Goal: Navigation & Orientation: Go to known website

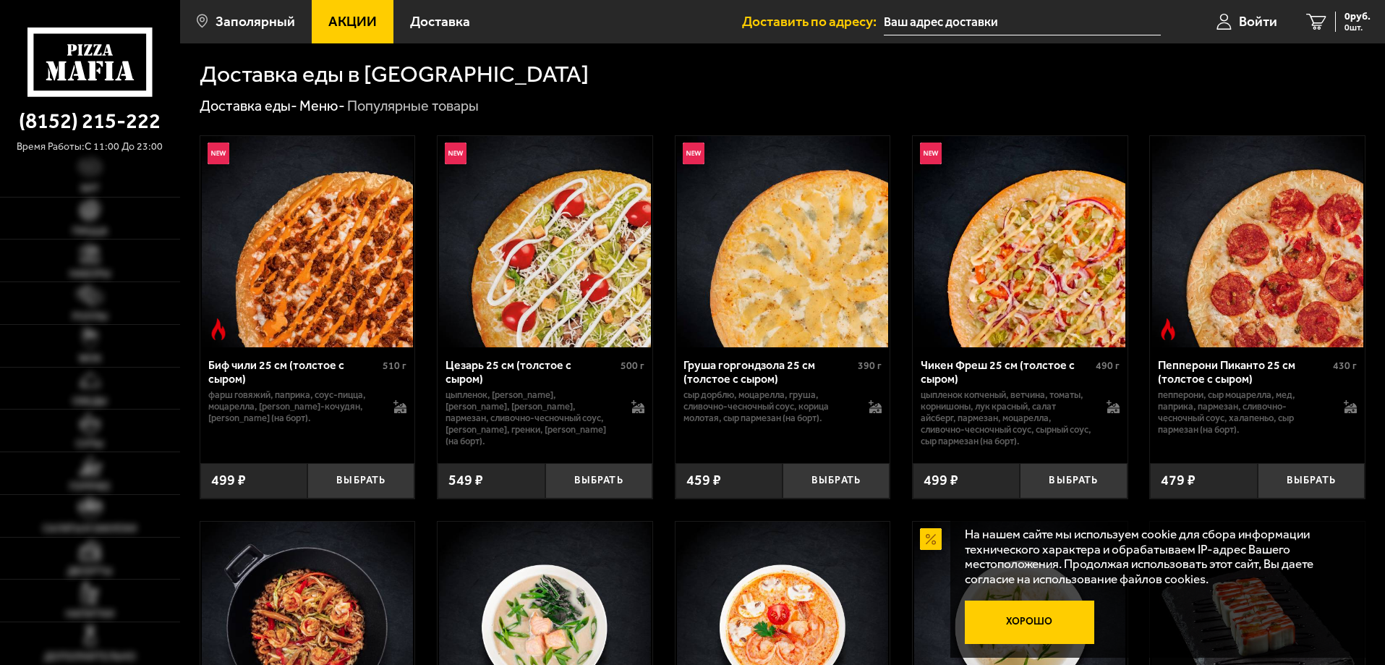
click at [1023, 618] on button "Хорошо" at bounding box center [1030, 621] width 130 height 43
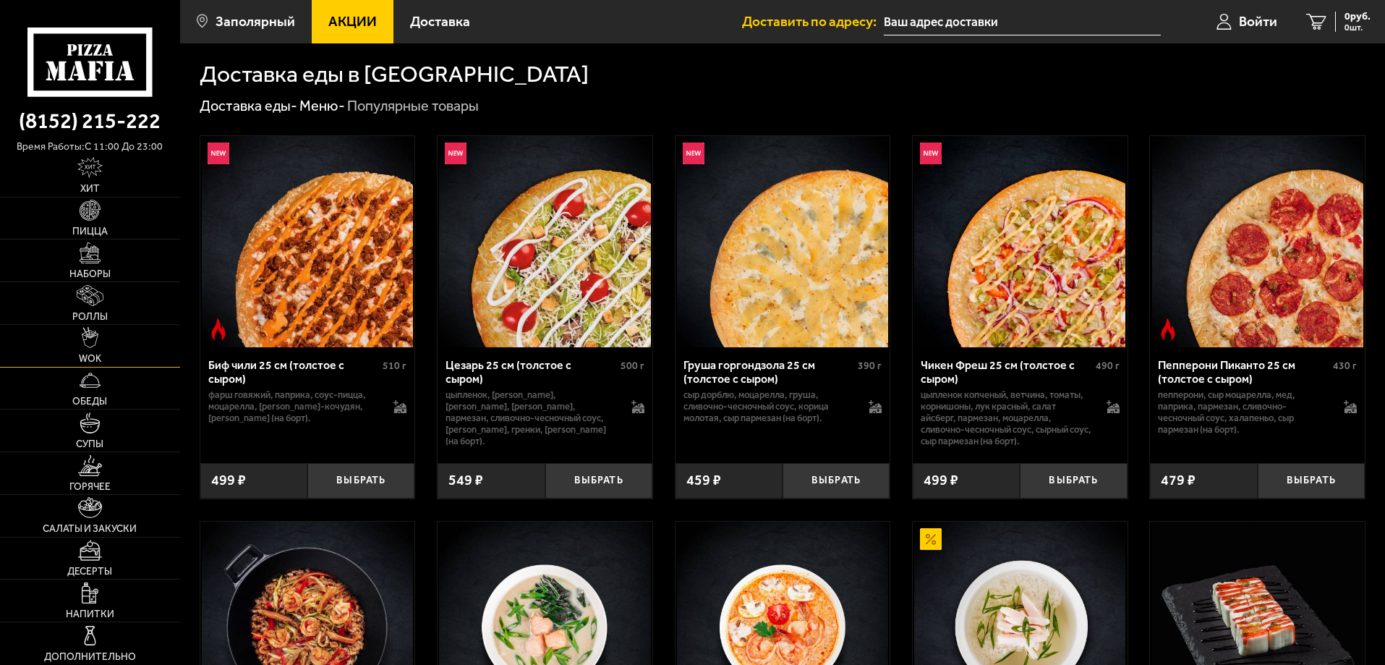
click at [81, 350] on link "WOK" at bounding box center [90, 346] width 180 height 42
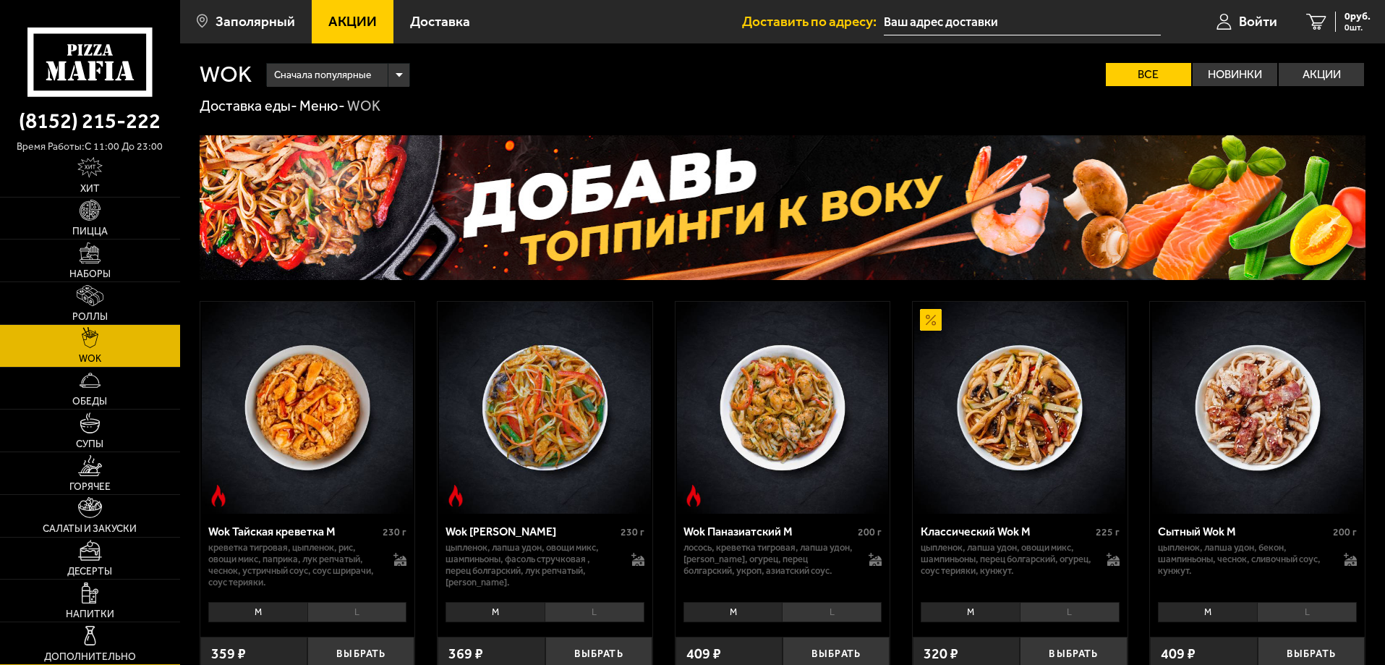
click at [93, 631] on img at bounding box center [90, 635] width 21 height 21
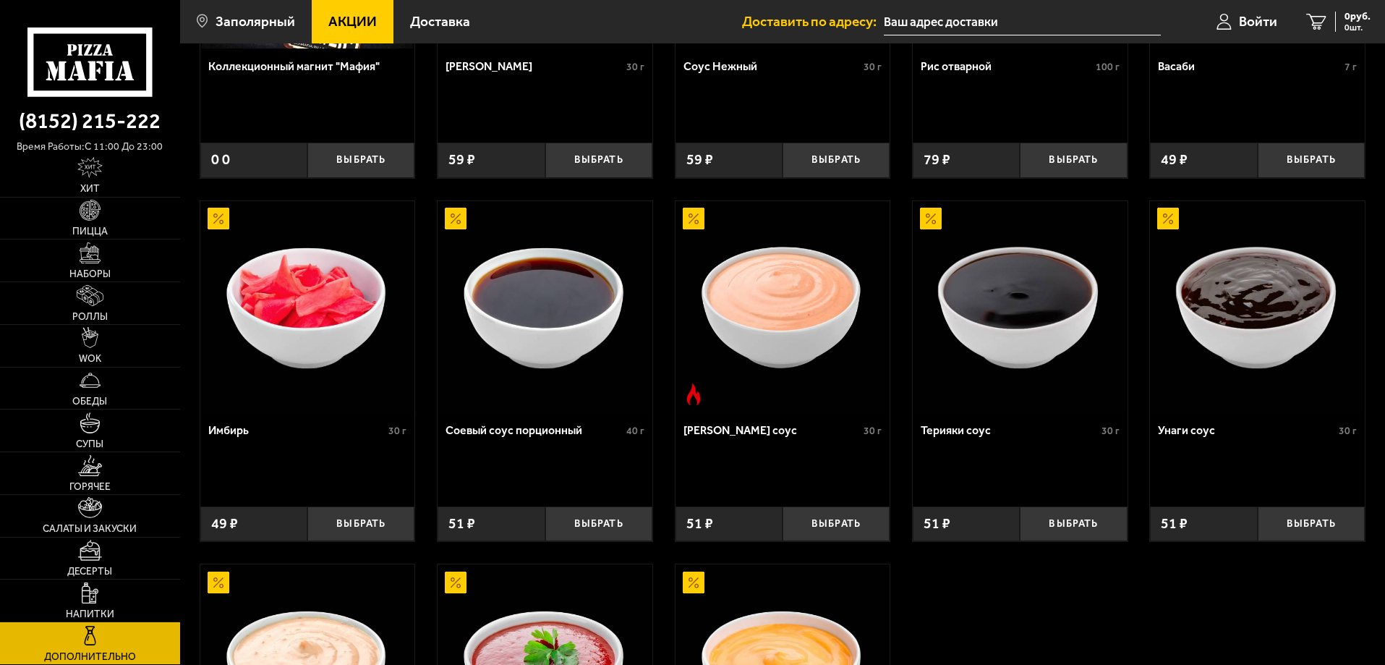
scroll to position [289, 0]
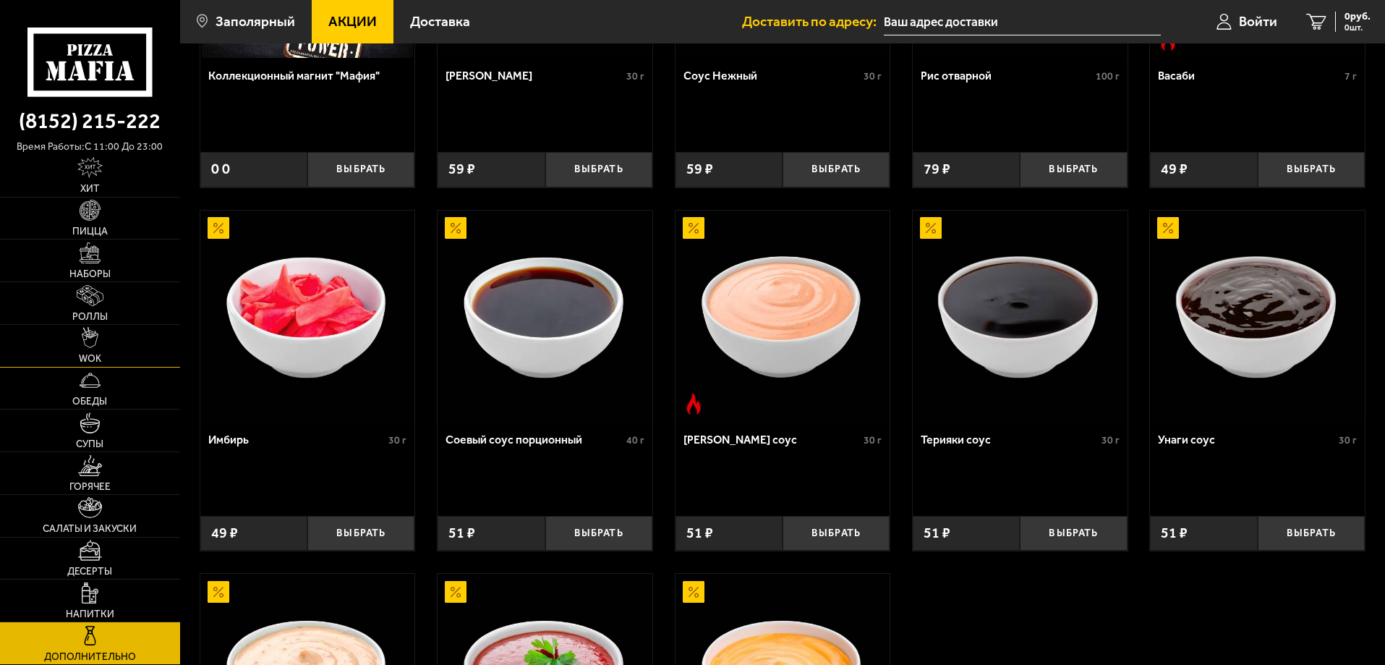
click at [84, 337] on img at bounding box center [90, 337] width 17 height 21
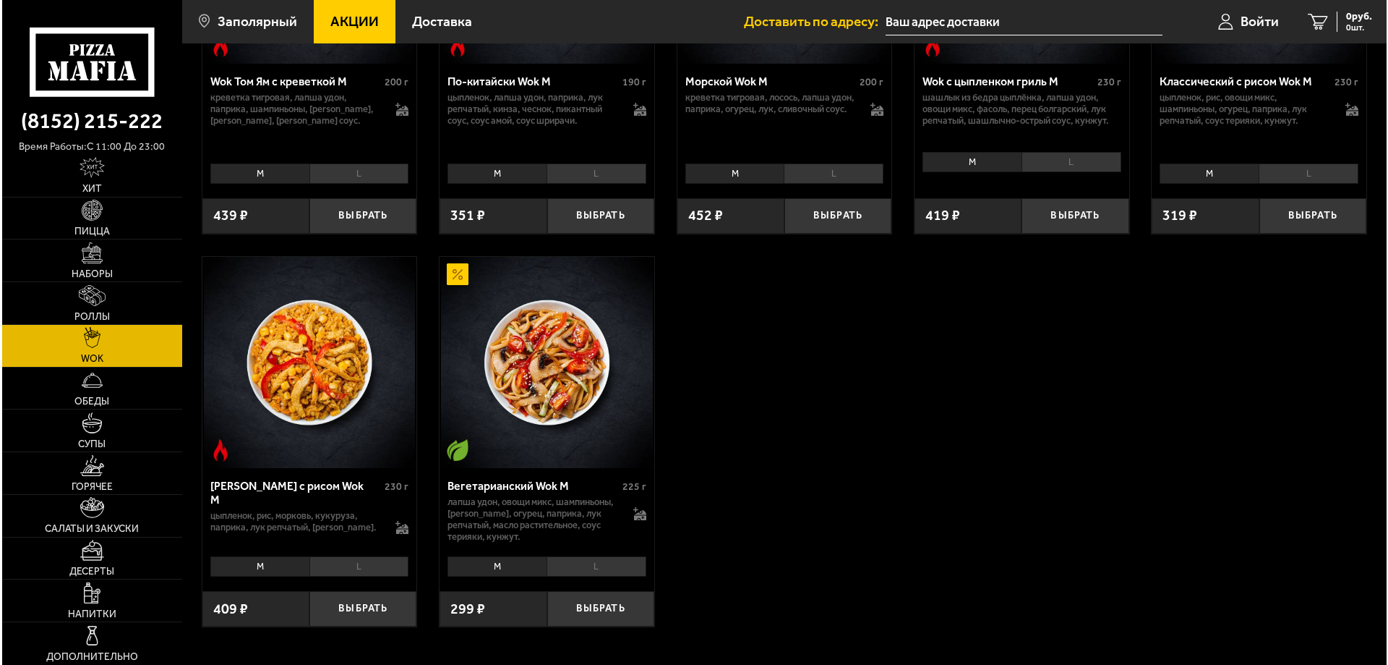
scroll to position [868, 0]
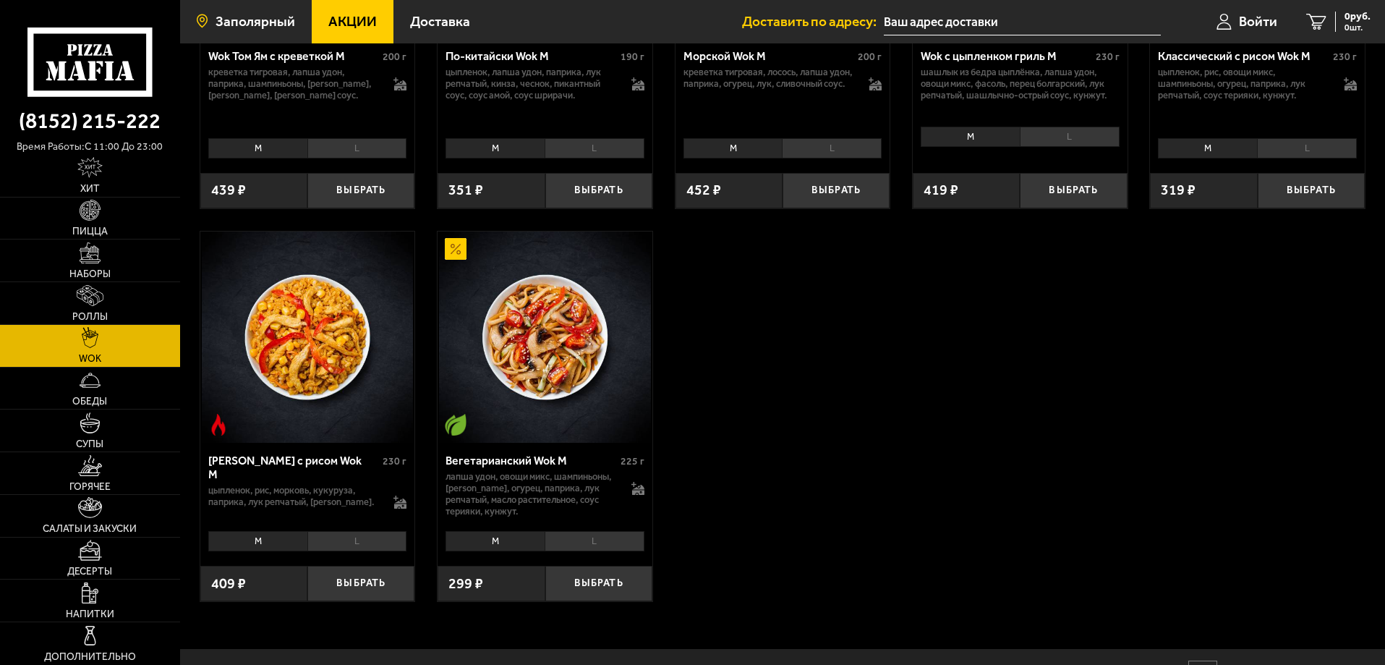
click at [270, 16] on span "Заполярный" at bounding box center [255, 21] width 80 height 14
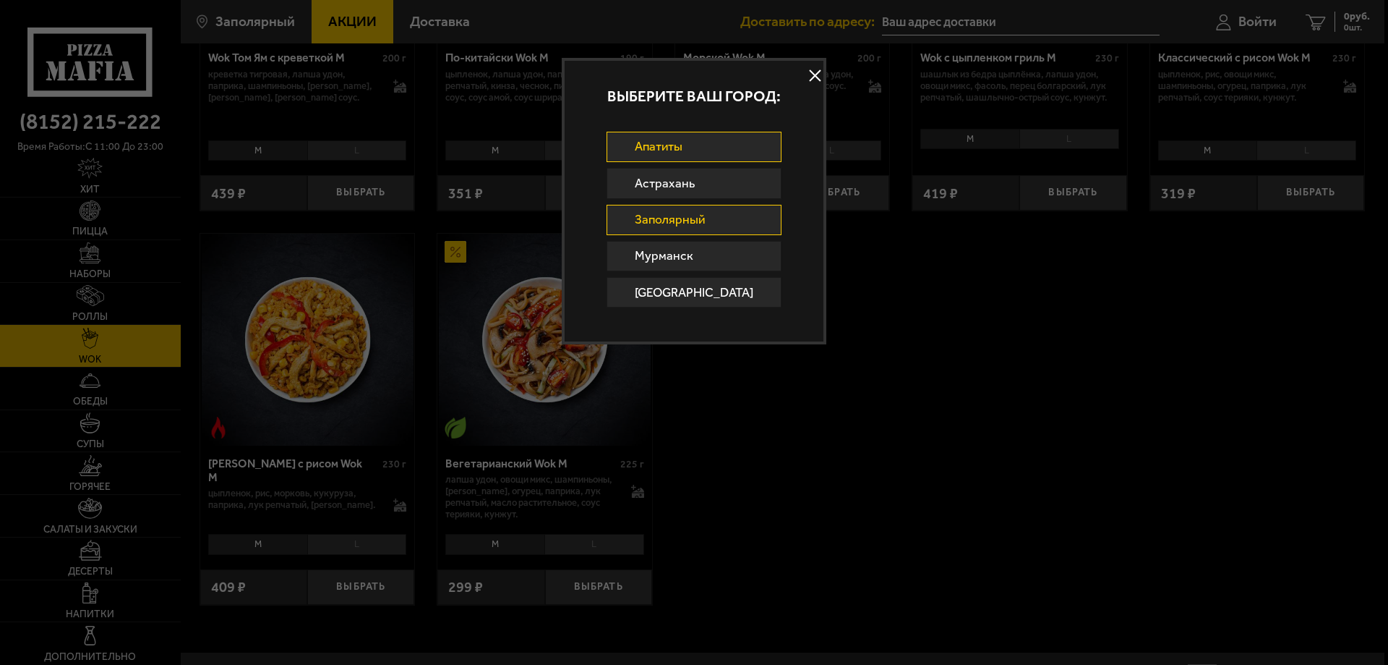
click at [654, 154] on link "Апатиты" at bounding box center [695, 147] width 176 height 30
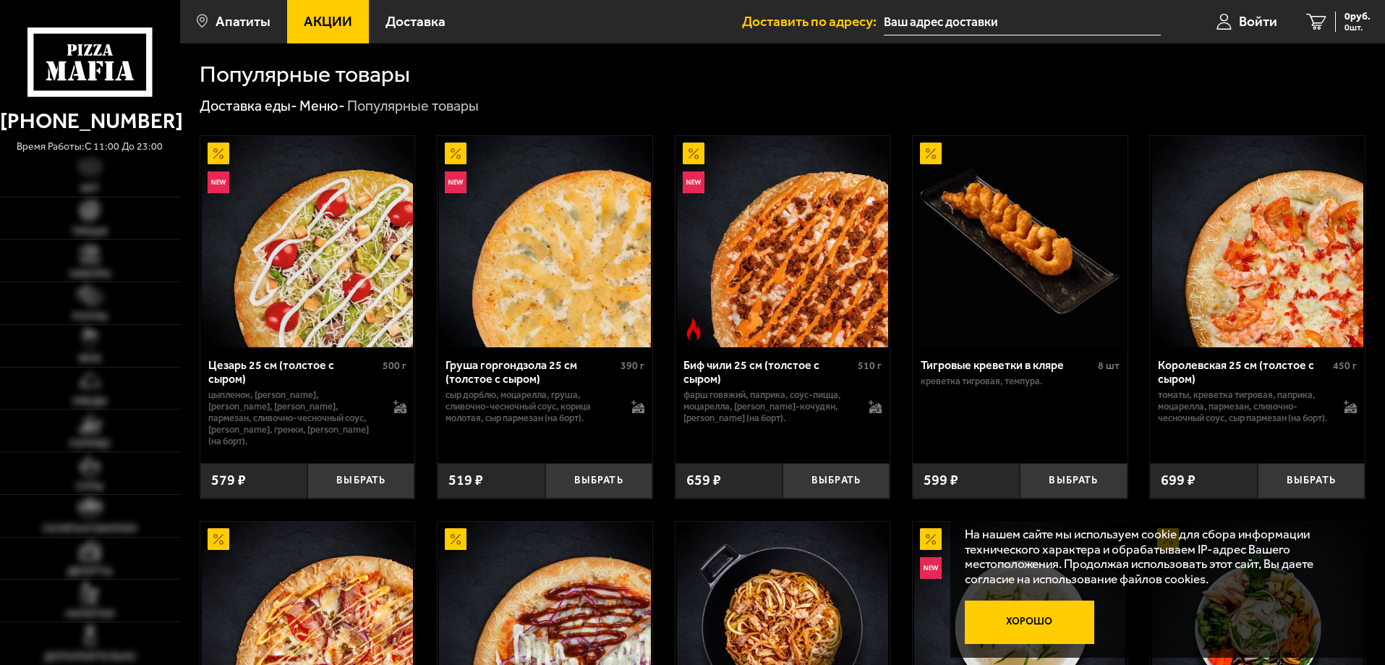
click at [986, 626] on button "Хорошо" at bounding box center [1030, 621] width 130 height 43
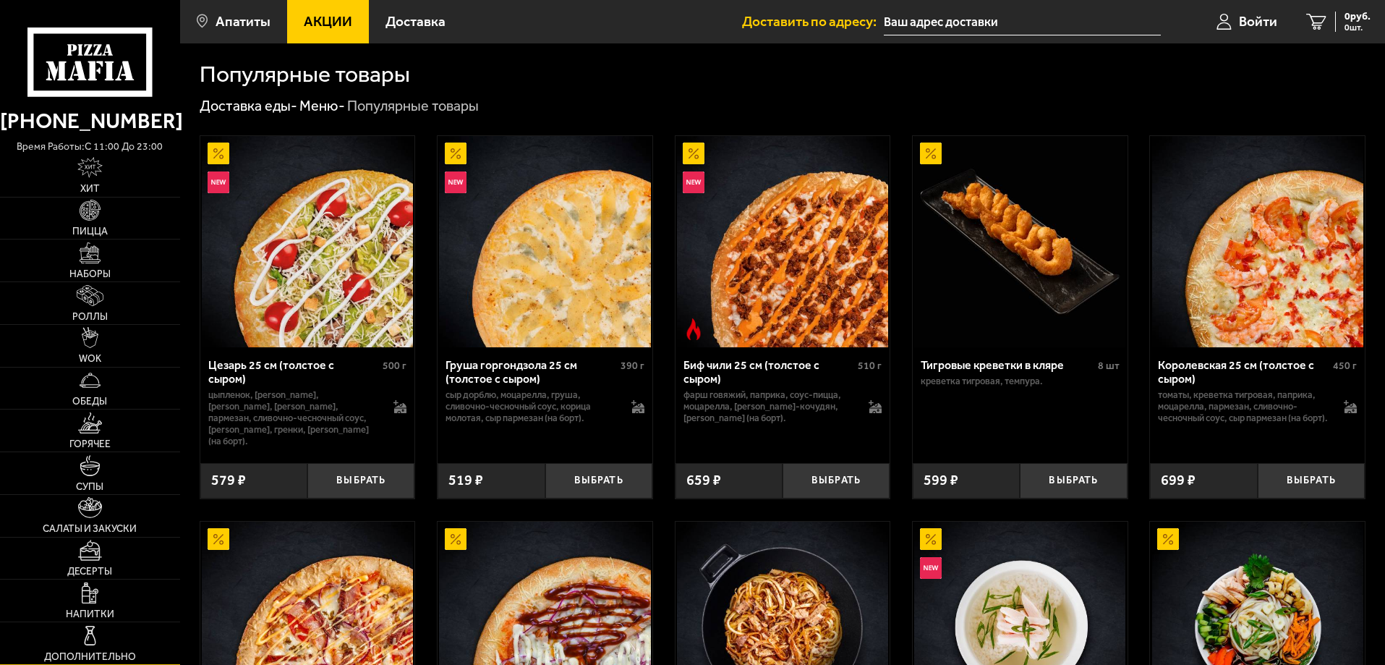
click at [76, 640] on link "Дополнительно" at bounding box center [90, 643] width 180 height 42
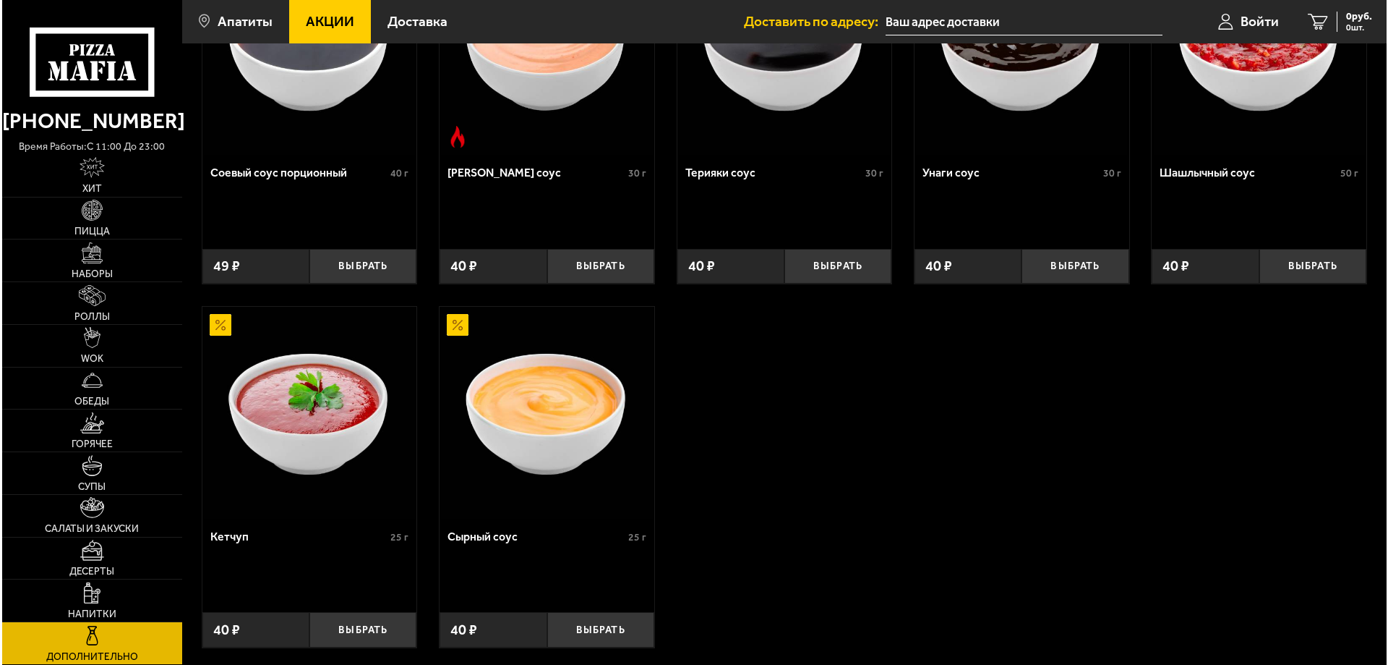
scroll to position [579, 0]
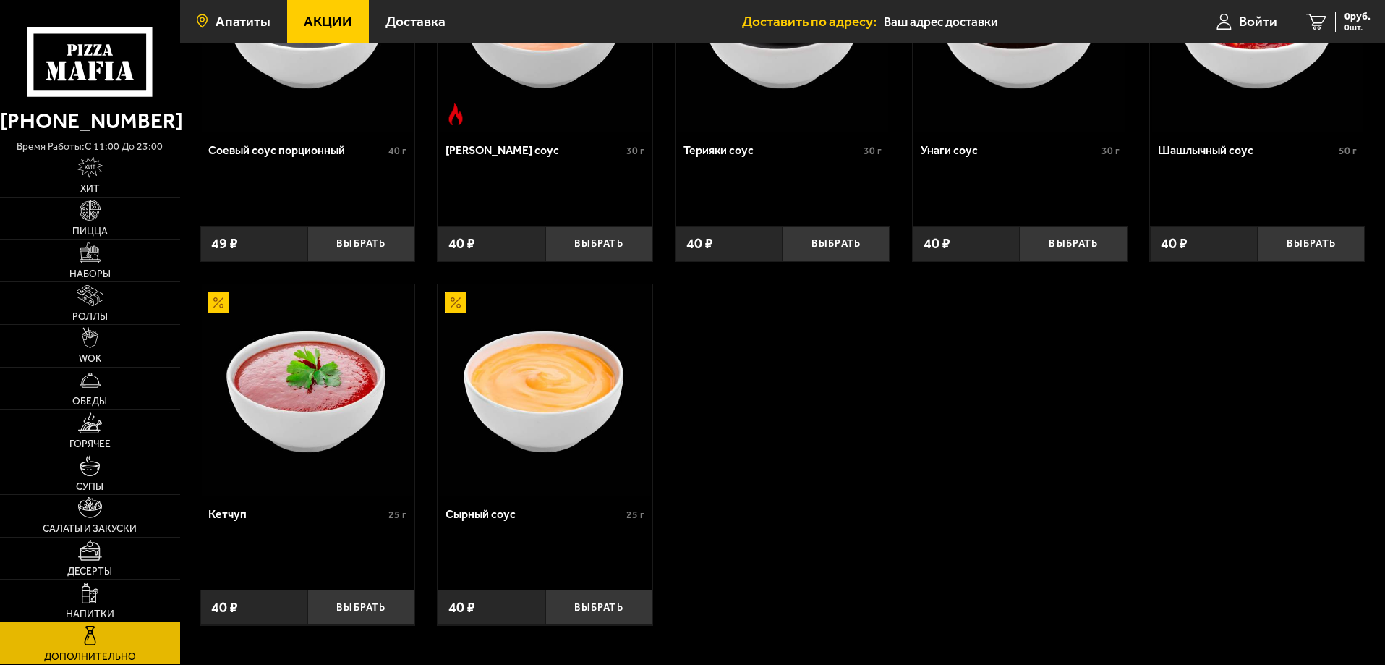
click at [243, 15] on span "Апатиты" at bounding box center [242, 21] width 55 height 14
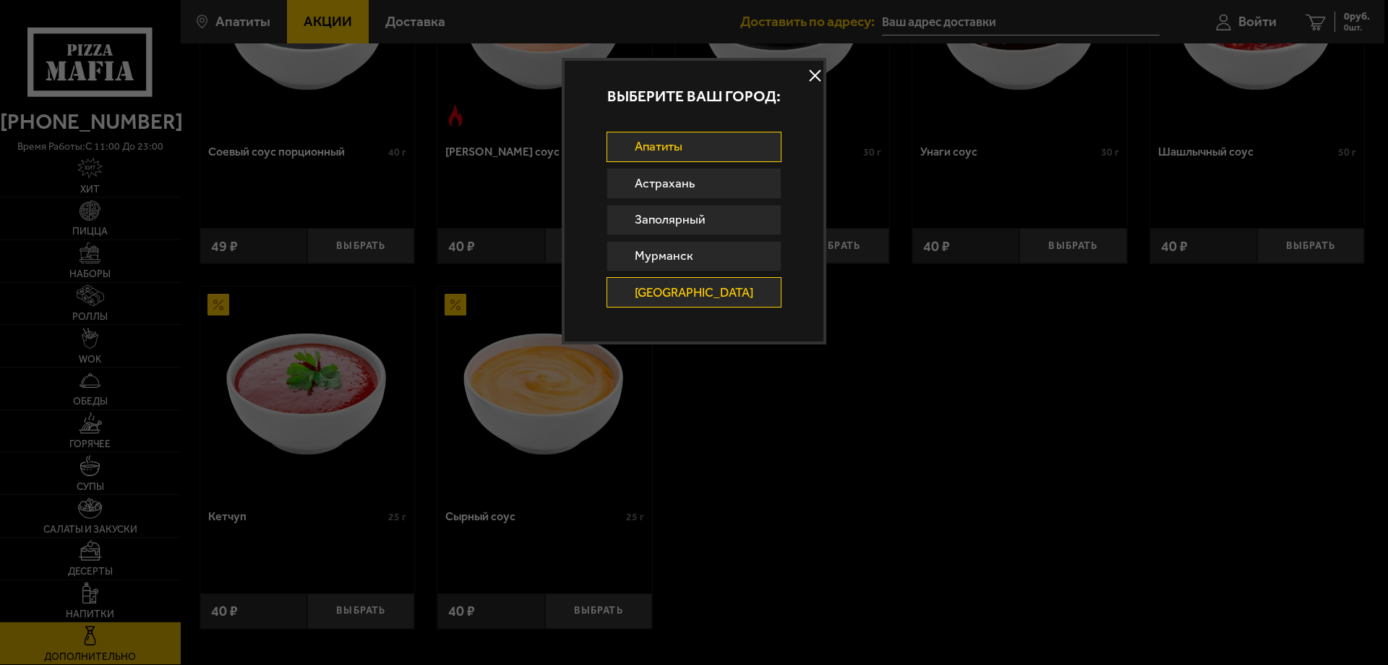
click at [665, 286] on link "[GEOGRAPHIC_DATA]" at bounding box center [695, 292] width 176 height 30
